Goal: Navigation & Orientation: Find specific page/section

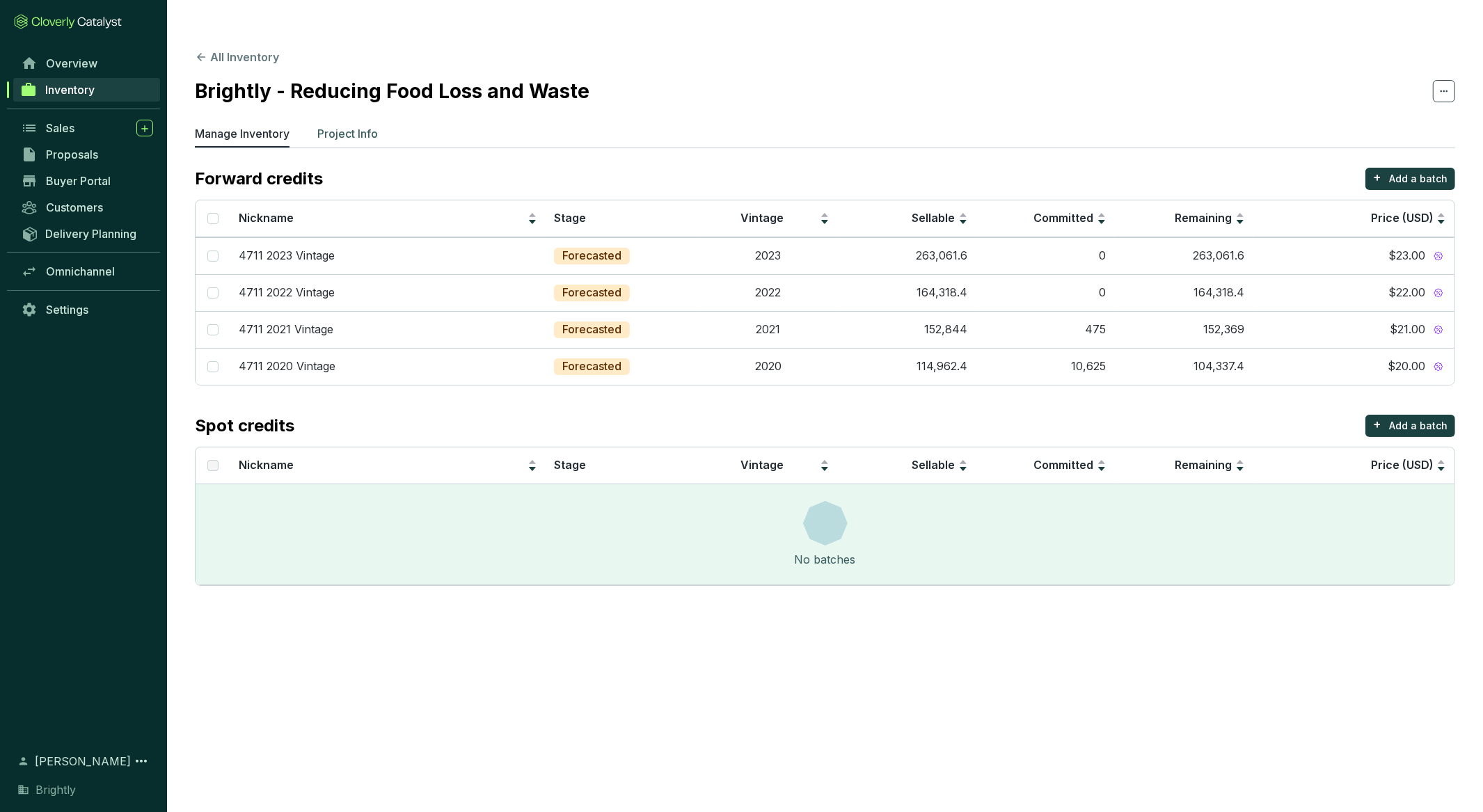
click at [326, 125] on p "Project Info" at bounding box center [347, 133] width 60 height 17
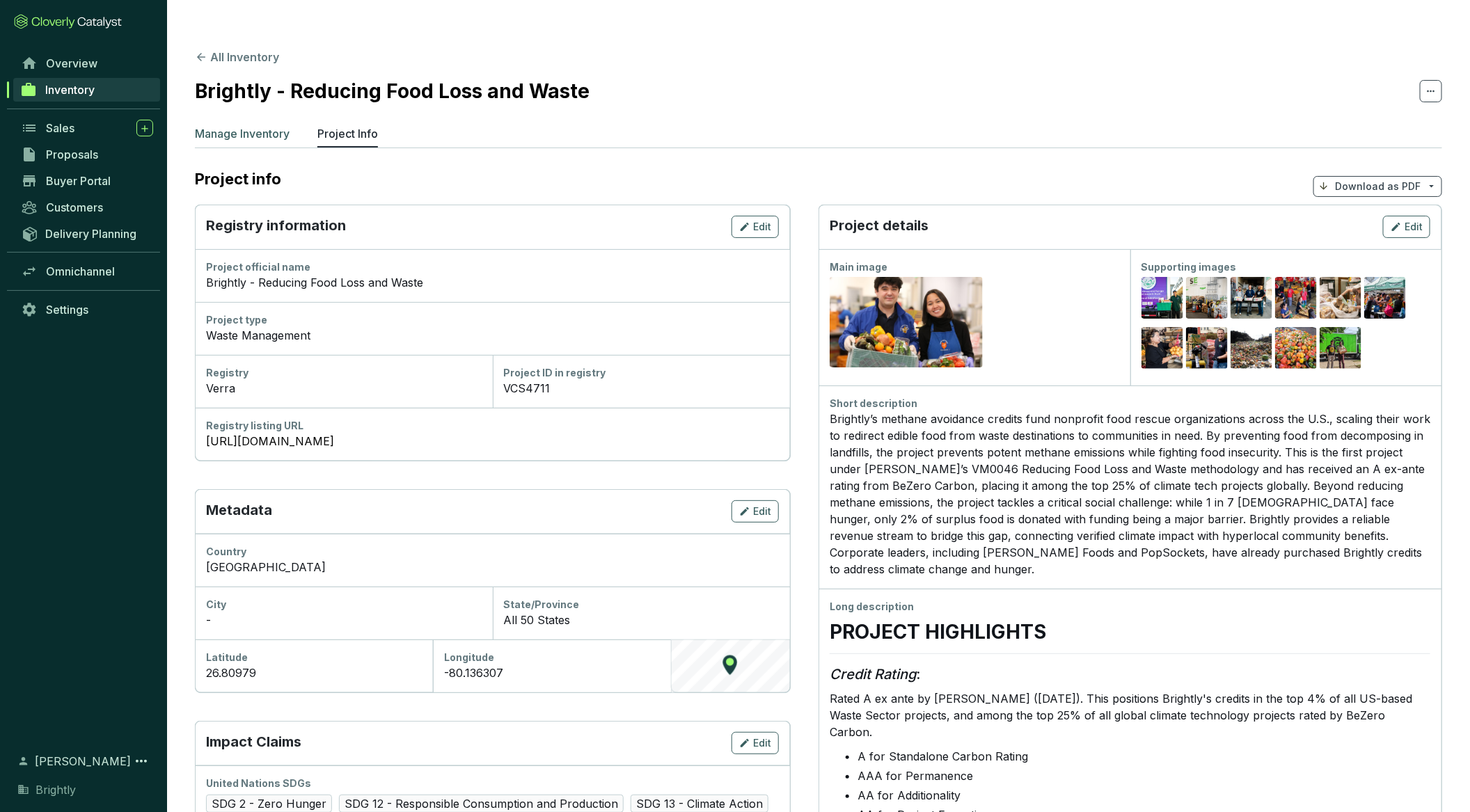
click at [256, 125] on p "Manage Inventory" at bounding box center [243, 133] width 95 height 17
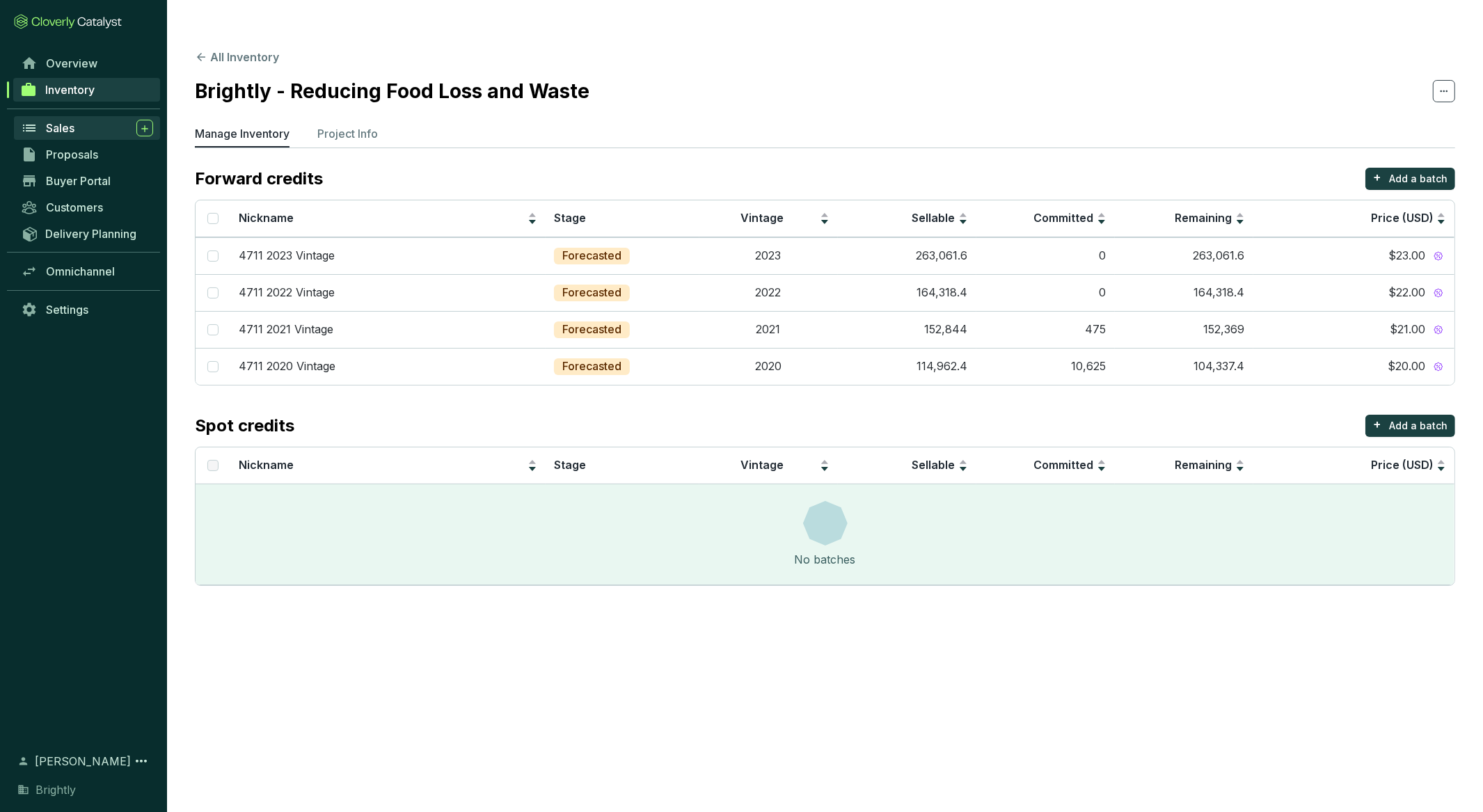
click at [82, 122] on div "Sales" at bounding box center [99, 127] width 107 height 17
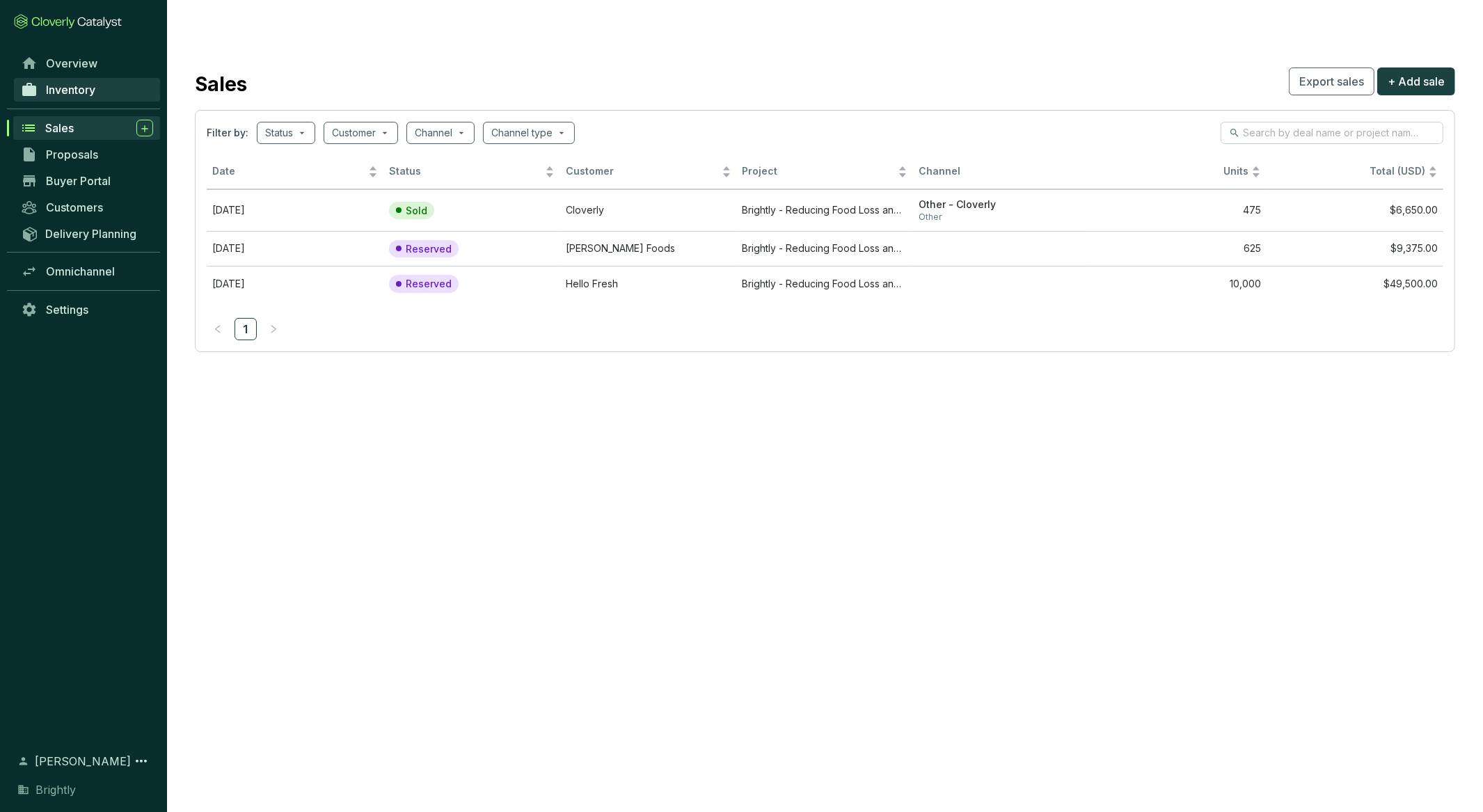
click at [84, 90] on span "Inventory" at bounding box center [71, 90] width 50 height 14
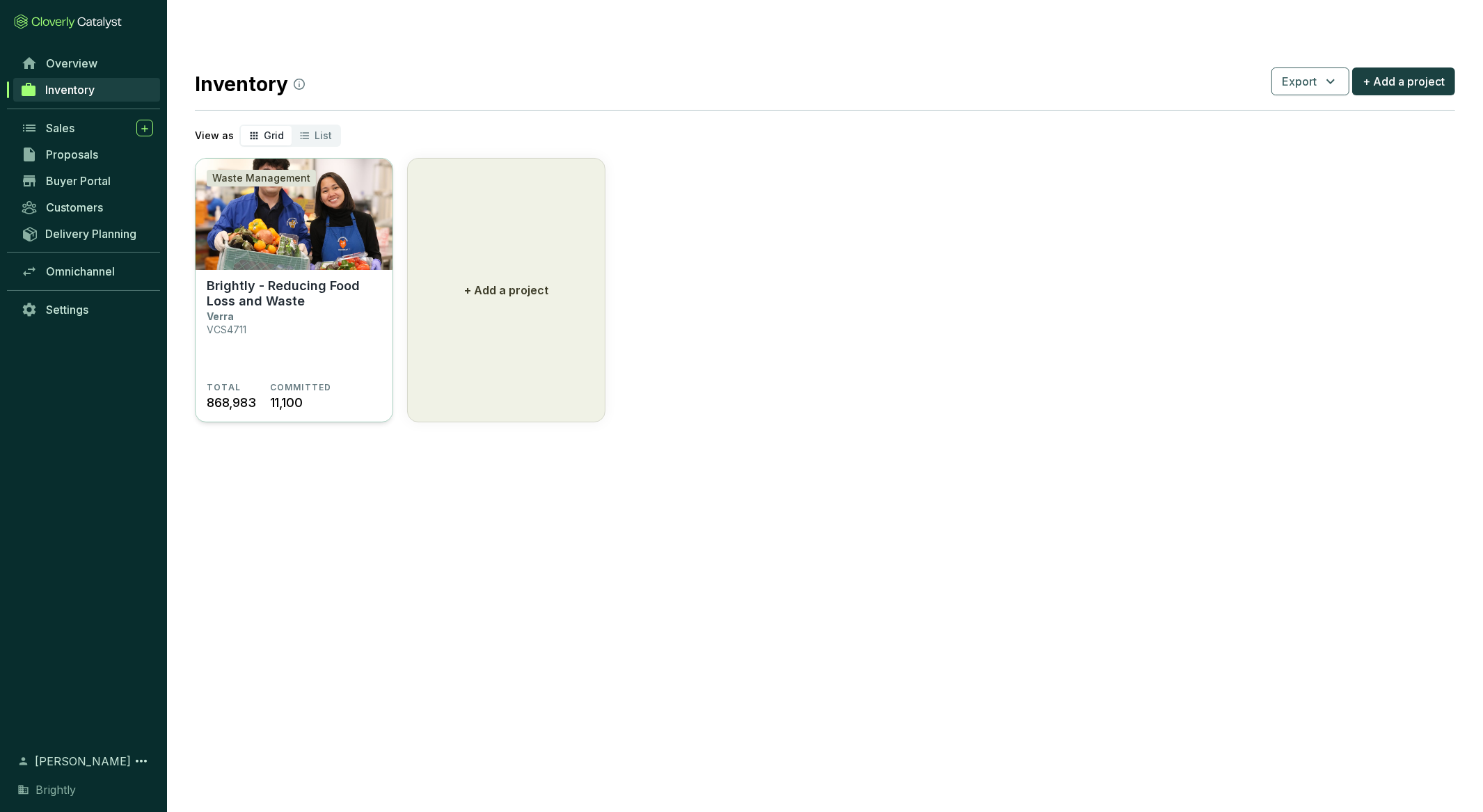
click at [312, 278] on p "Brightly - Reducing Food Loss and Waste" at bounding box center [294, 293] width 175 height 31
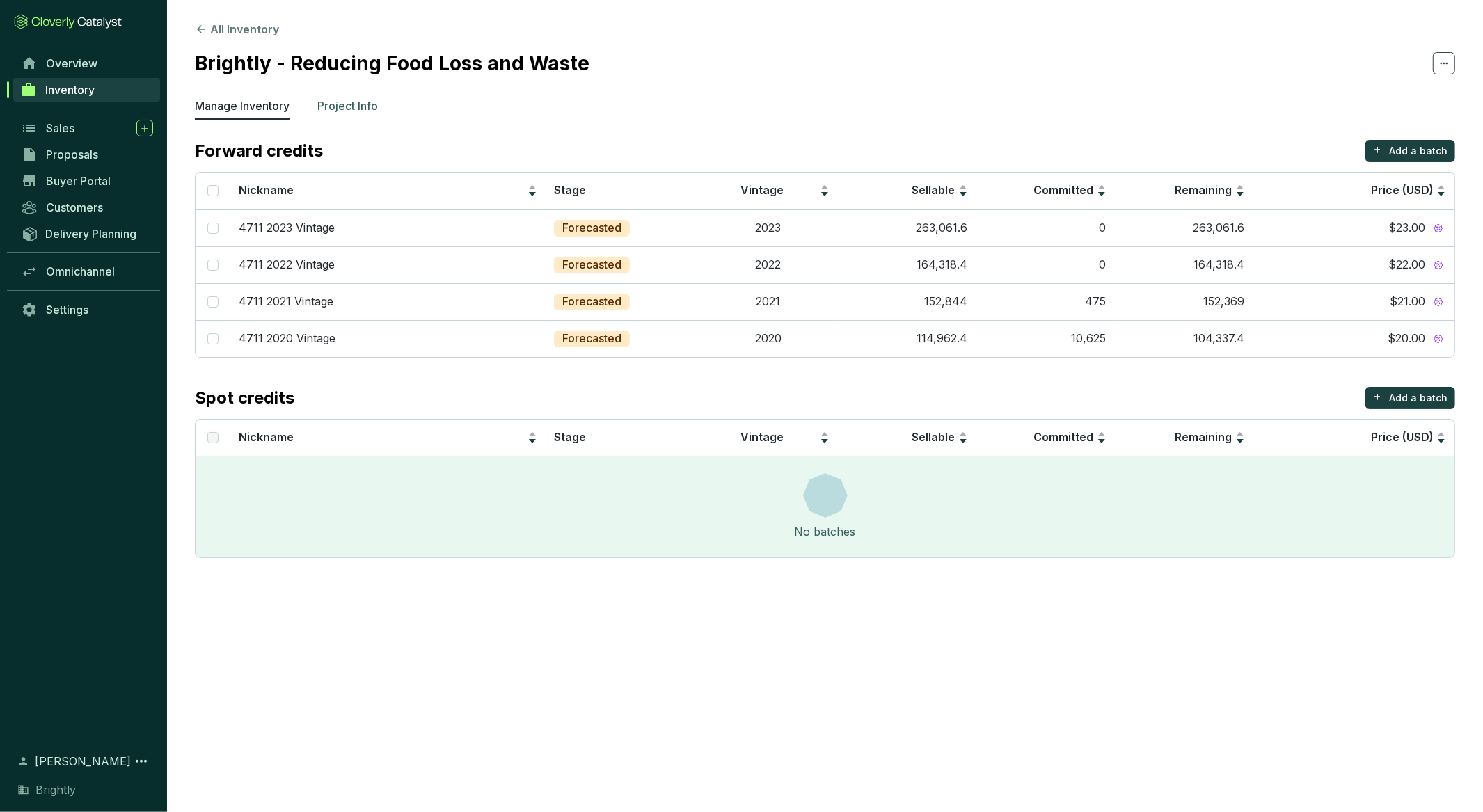
click at [366, 102] on p "Project Info" at bounding box center [347, 106] width 60 height 17
